Goal: Information Seeking & Learning: Learn about a topic

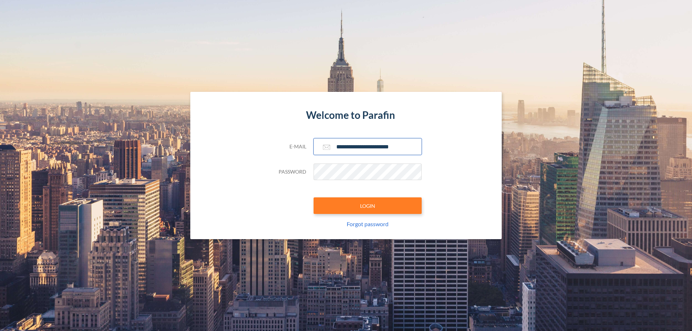
type input "**********"
click at [367, 206] on button "LOGIN" at bounding box center [367, 205] width 108 height 17
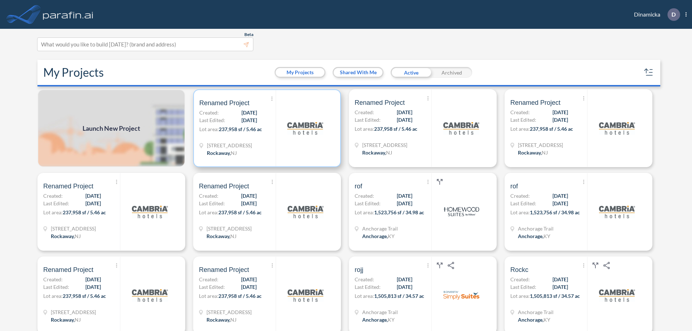
scroll to position [2, 0]
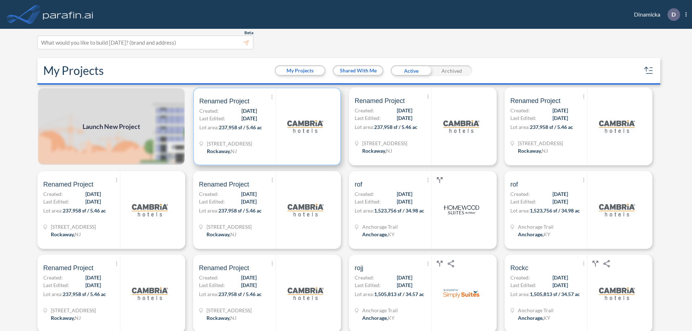
click at [265, 126] on p "Lot area: 237,958 sf / 5.46 ac" at bounding box center [237, 129] width 76 height 10
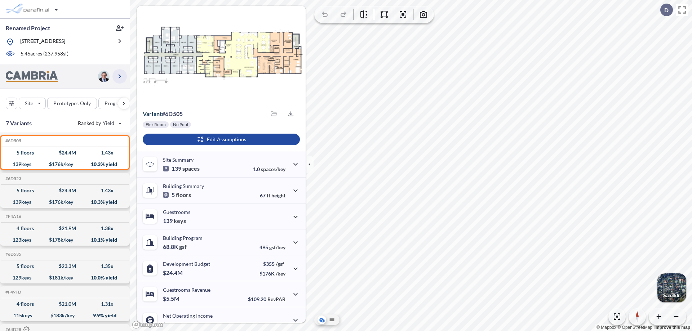
click at [120, 76] on icon "button" at bounding box center [119, 76] width 9 height 9
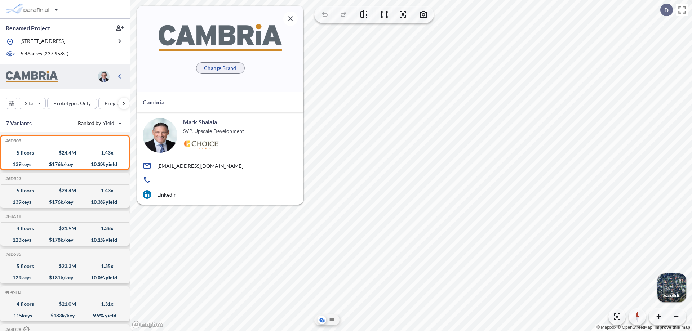
click at [220, 68] on p "Change Brand" at bounding box center [220, 67] width 32 height 7
